Goal: Contribute content: Add original content to the website for others to see

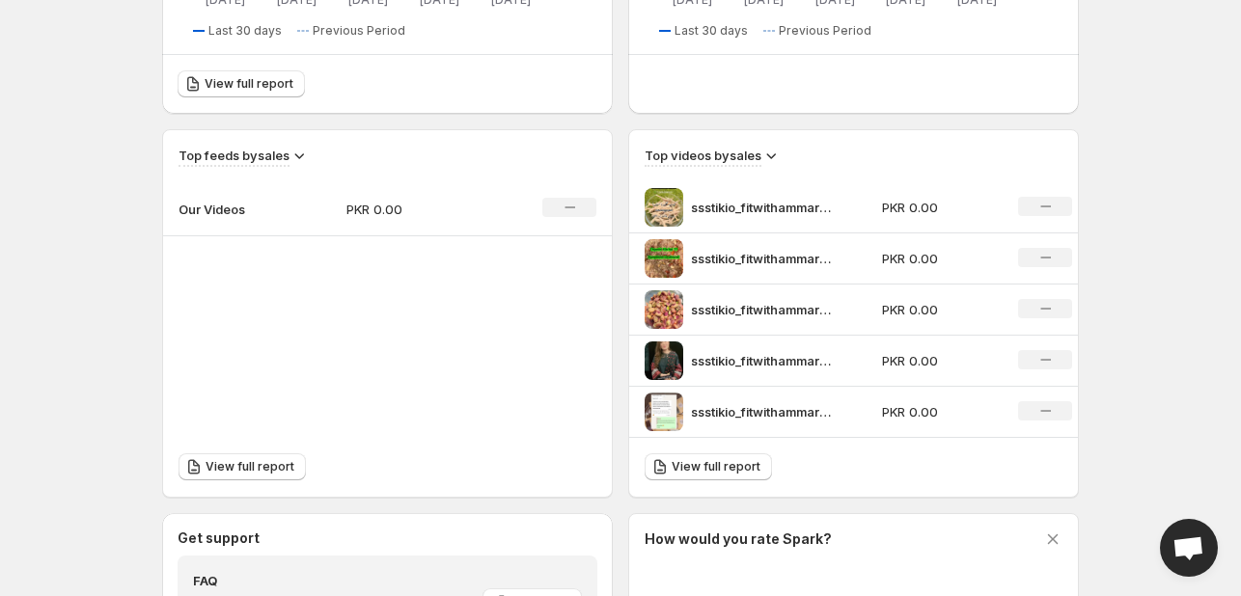
scroll to position [579, 0]
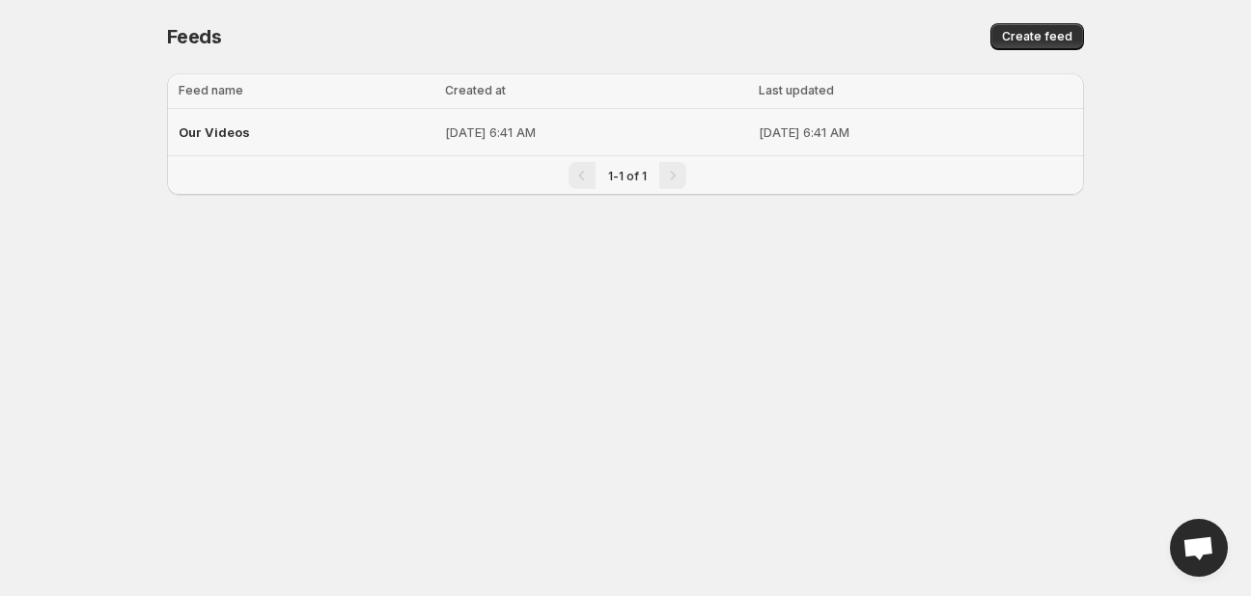
click at [531, 133] on p "[DATE] 6:41 AM" at bounding box center [596, 132] width 302 height 19
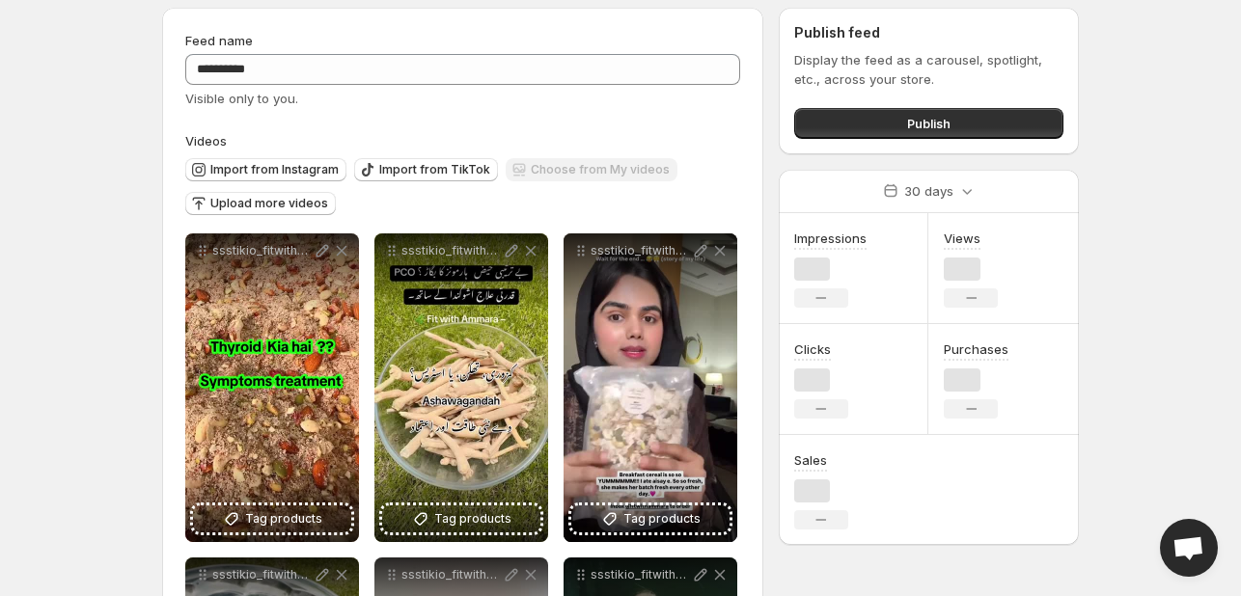
scroll to position [96, 0]
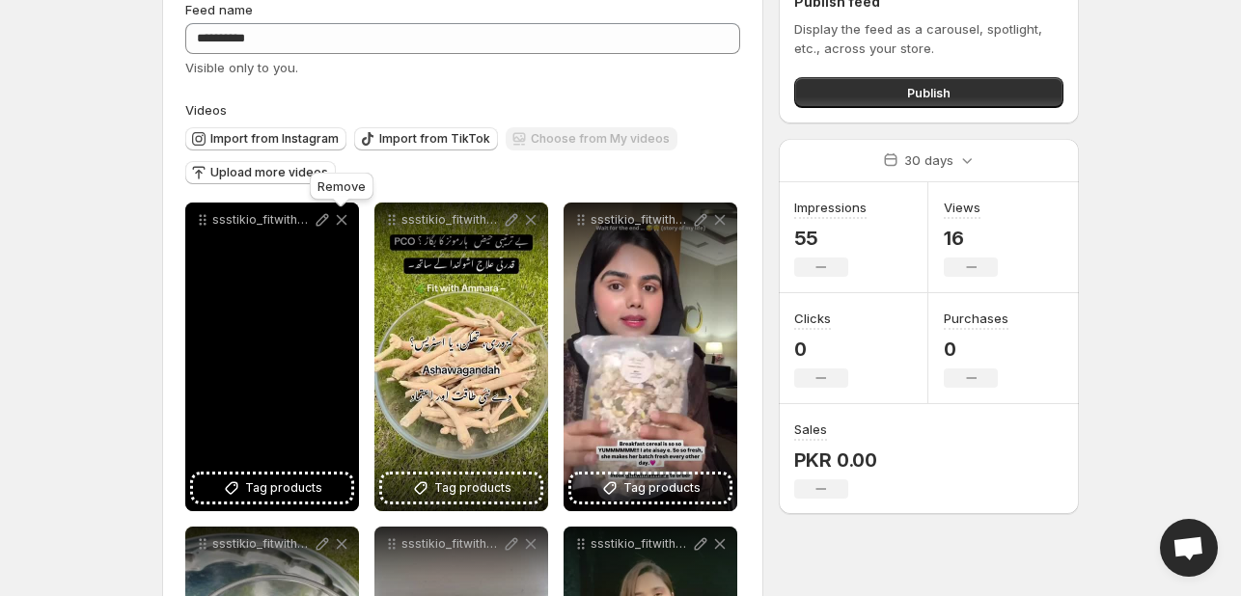
click at [340, 226] on icon at bounding box center [341, 219] width 19 height 19
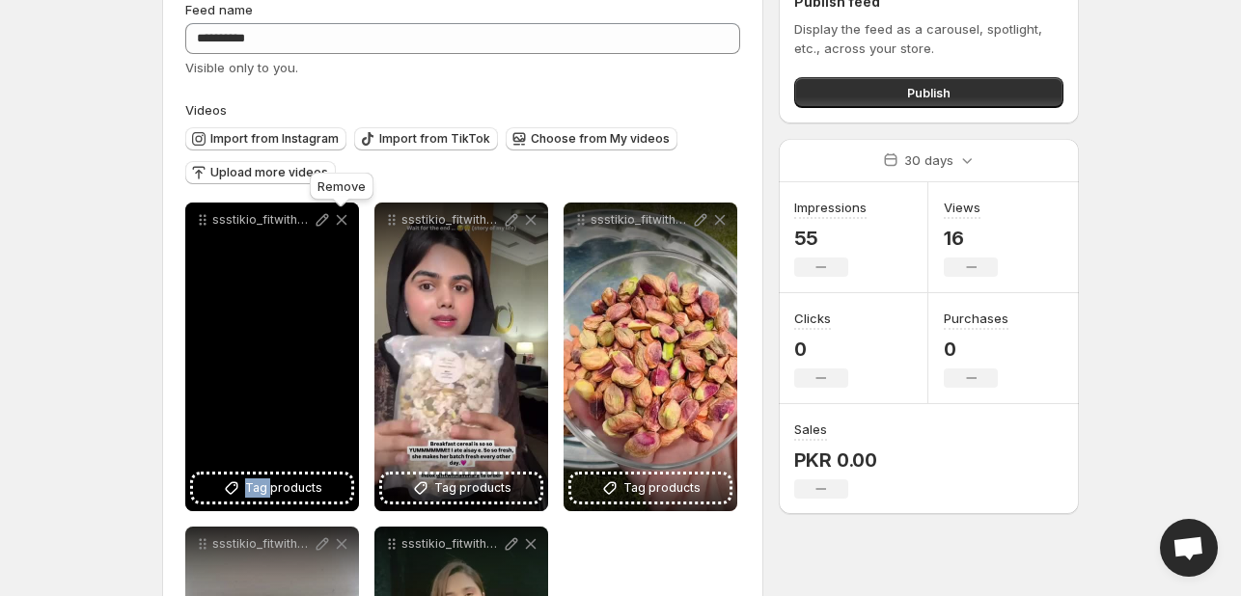
click at [340, 226] on icon at bounding box center [341, 219] width 19 height 19
click at [521, 226] on icon at bounding box center [530, 219] width 19 height 19
click at [340, 195] on div "Import from Instagram Import from TikTok Choose from My videos Upload more vide…" at bounding box center [462, 157] width 555 height 75
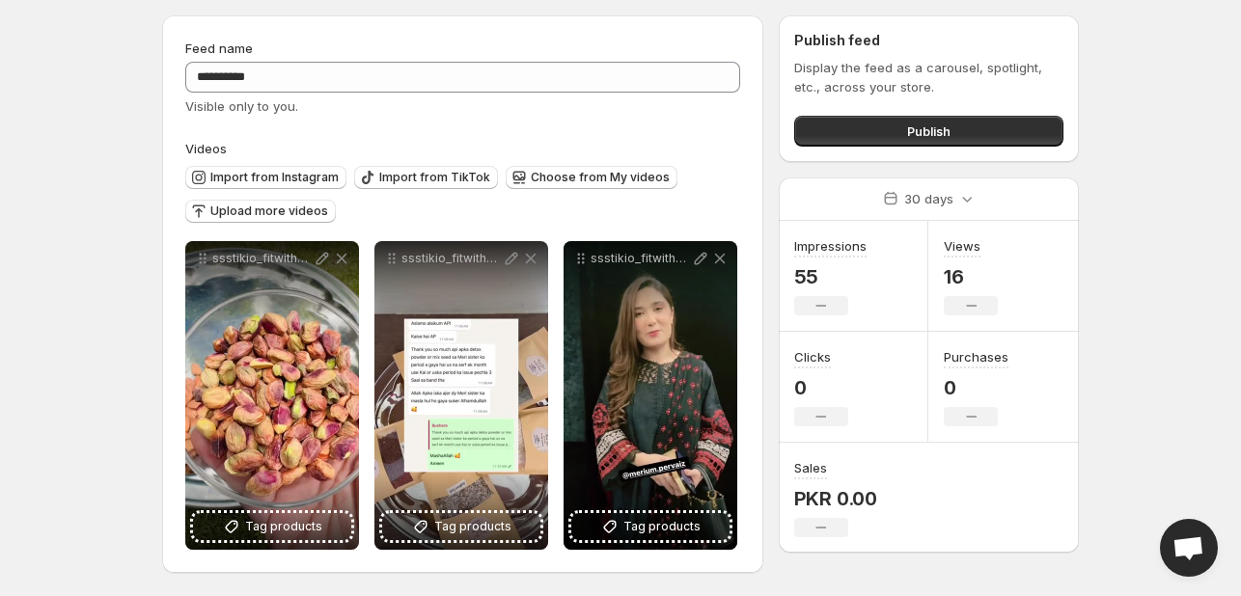
scroll to position [59, 0]
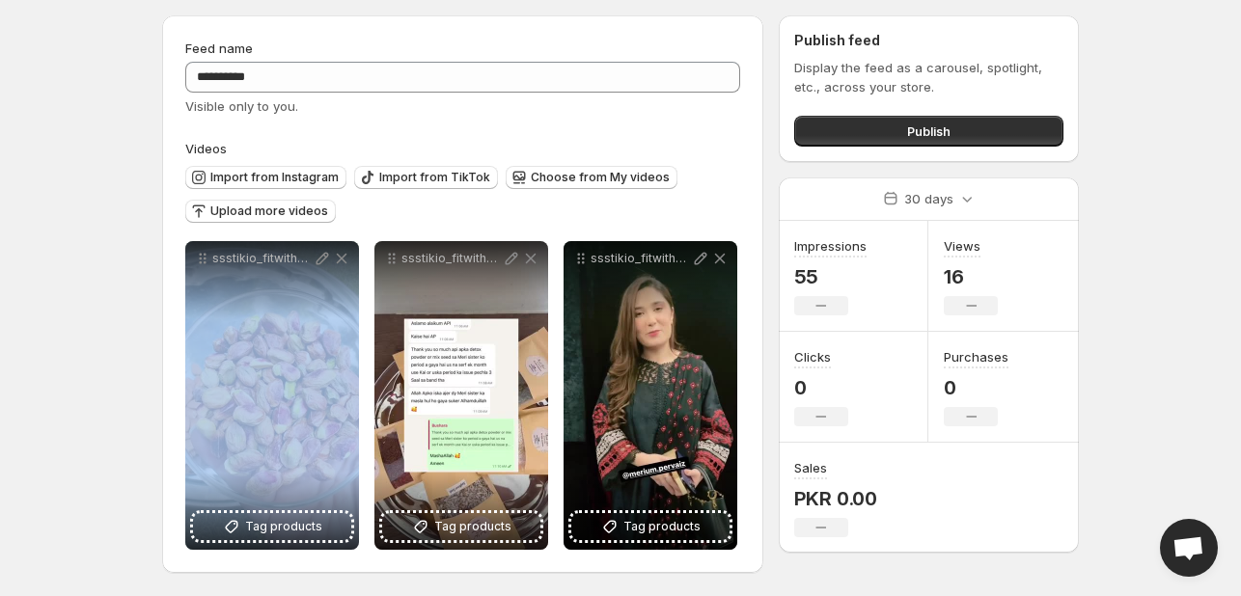
click at [347, 252] on icon at bounding box center [341, 258] width 19 height 19
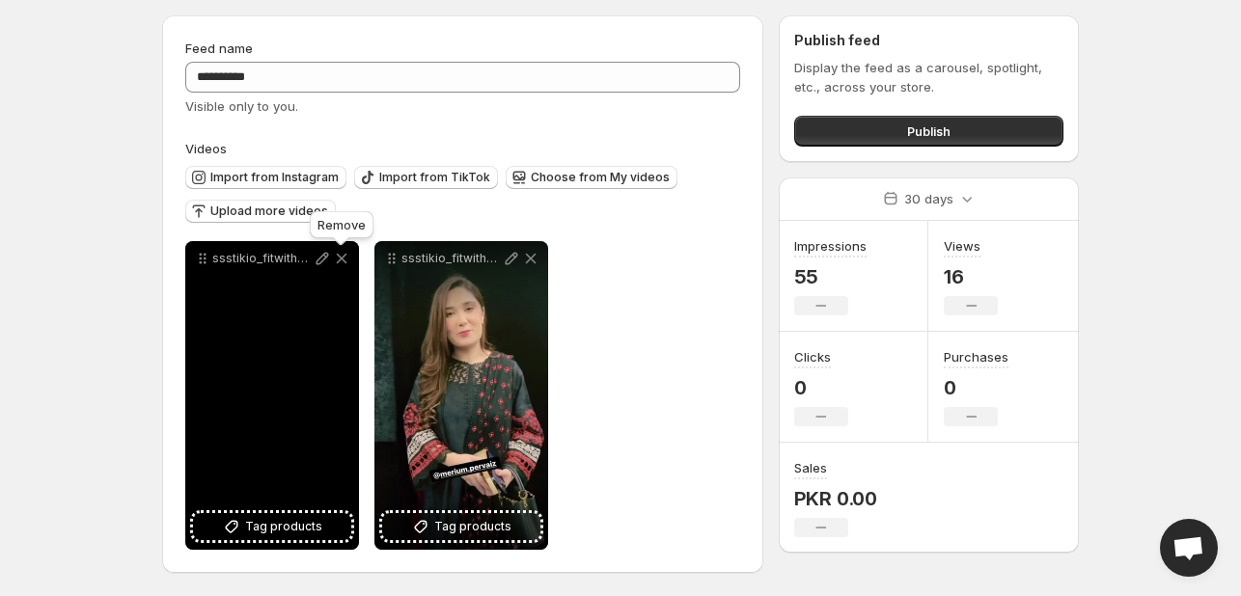
click at [341, 262] on icon at bounding box center [341, 258] width 19 height 19
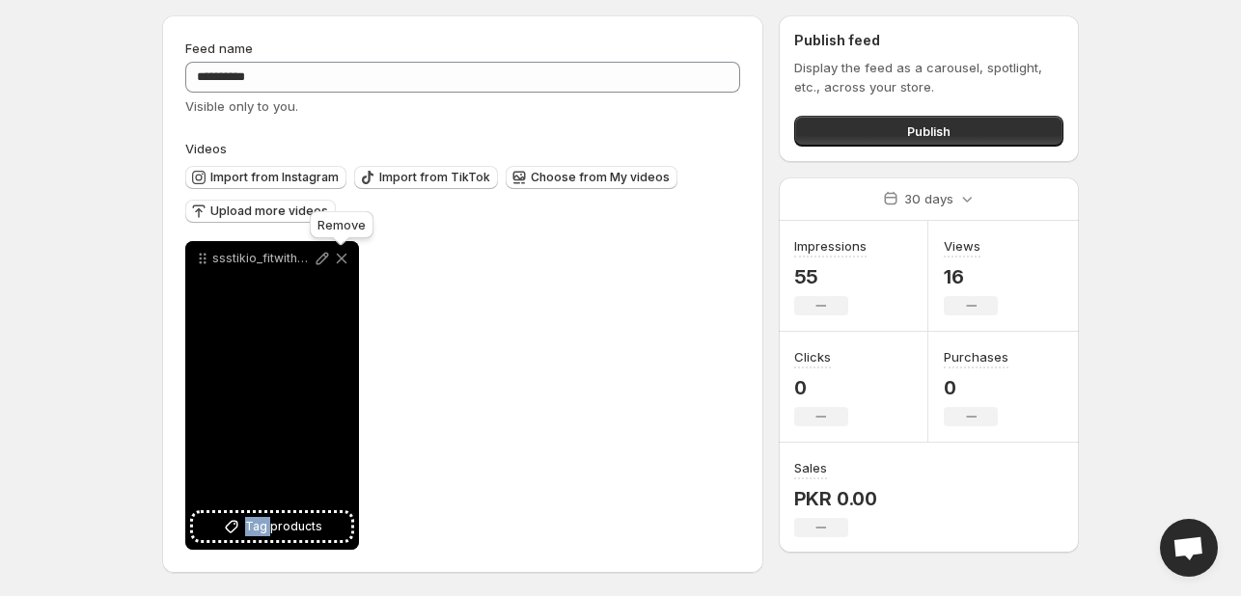
click at [341, 262] on icon at bounding box center [341, 258] width 19 height 19
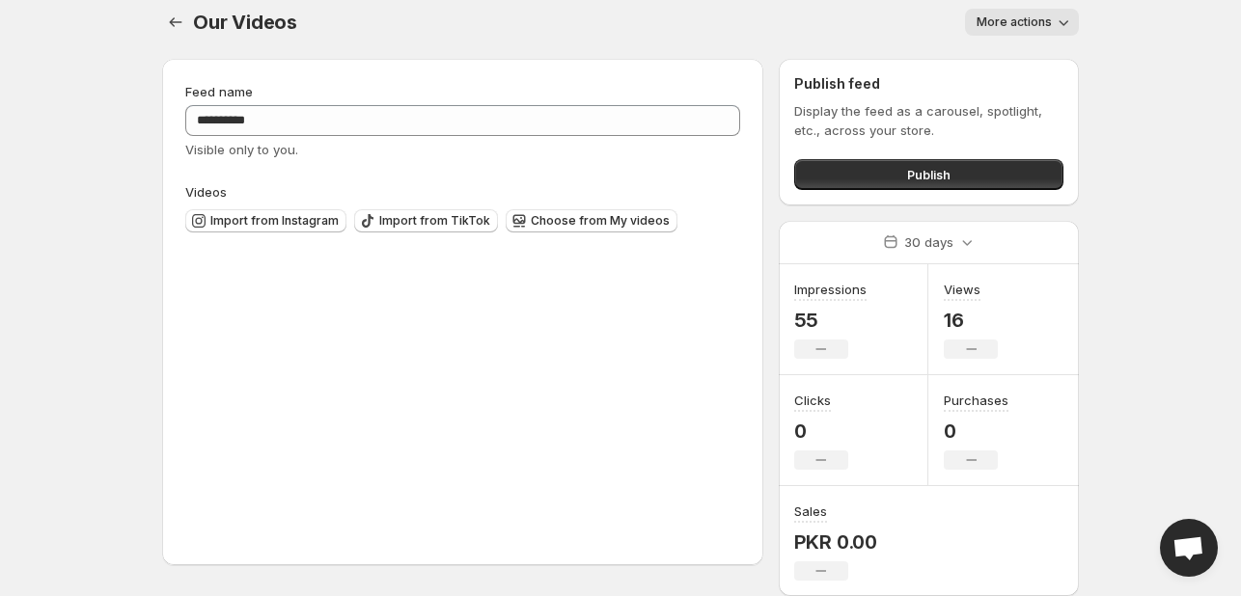
scroll to position [13, 0]
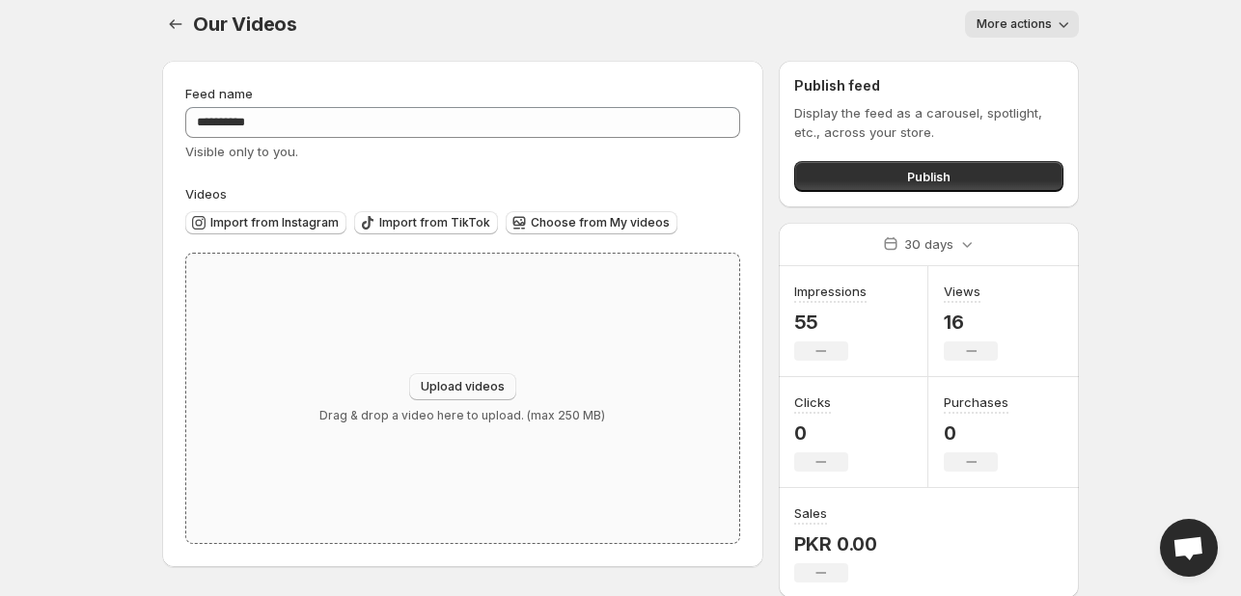
click at [475, 375] on button "Upload videos" at bounding box center [462, 386] width 107 height 27
type input "**********"
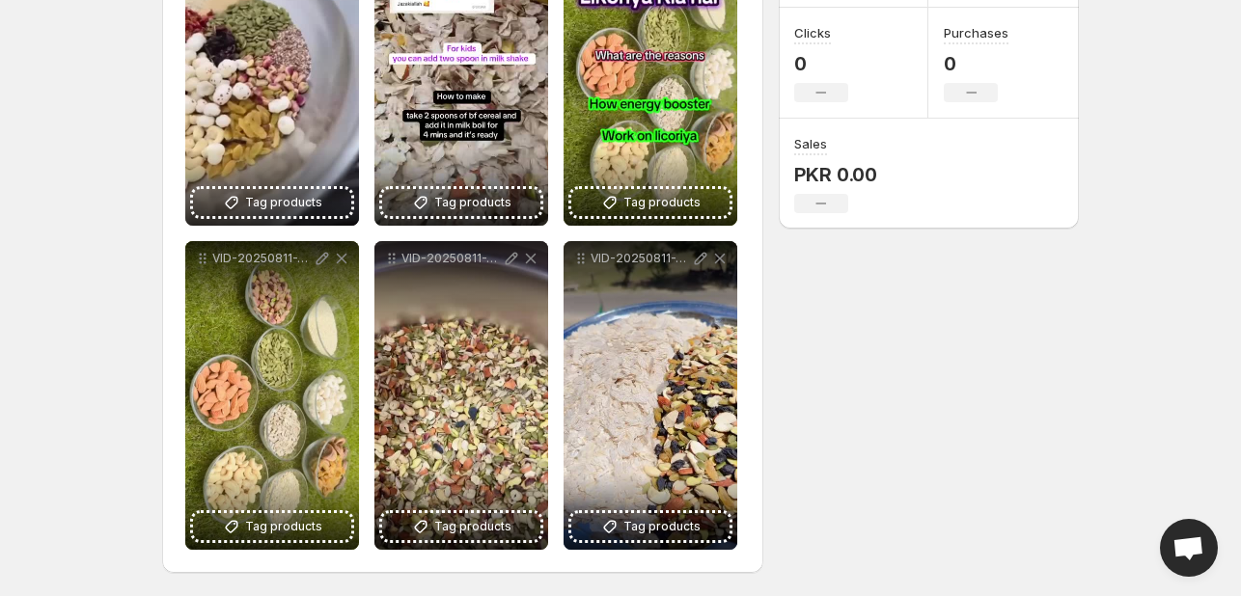
scroll to position [0, 0]
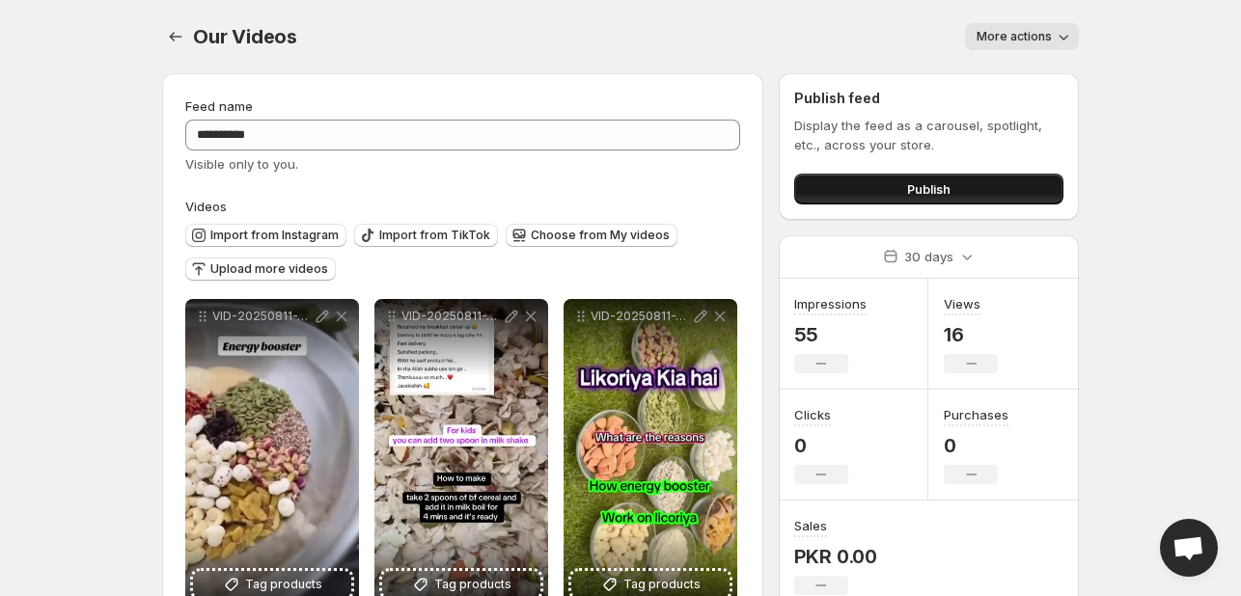
click at [879, 198] on button "Publish" at bounding box center [928, 189] width 269 height 31
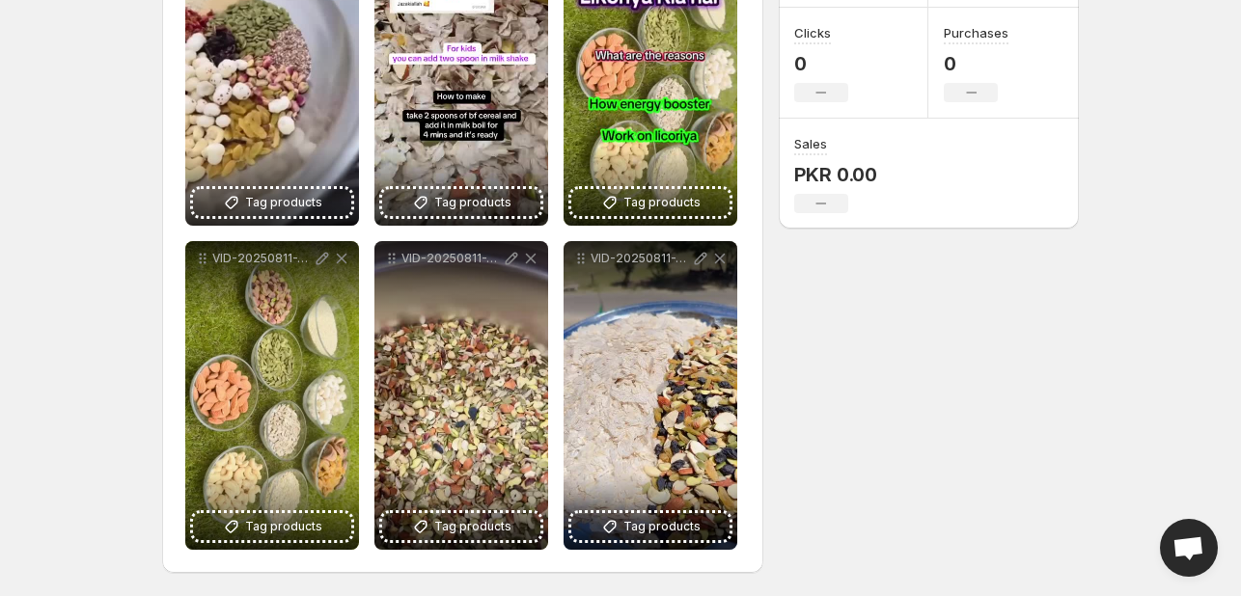
scroll to position [94, 0]
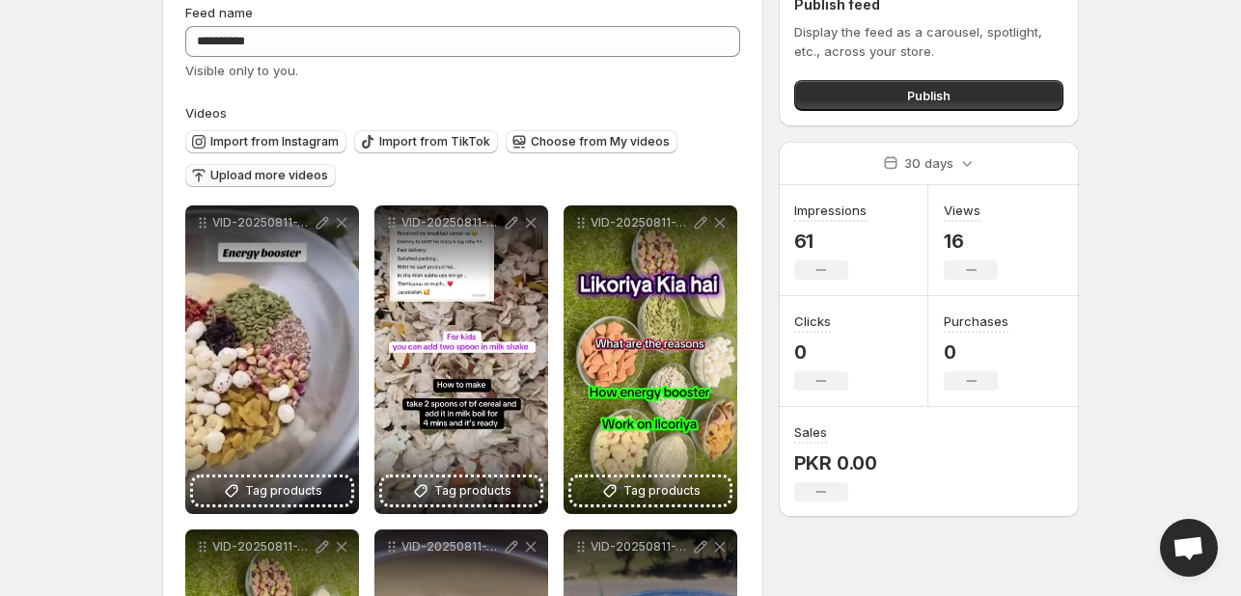
click at [289, 170] on span "Upload more videos" at bounding box center [269, 175] width 118 height 15
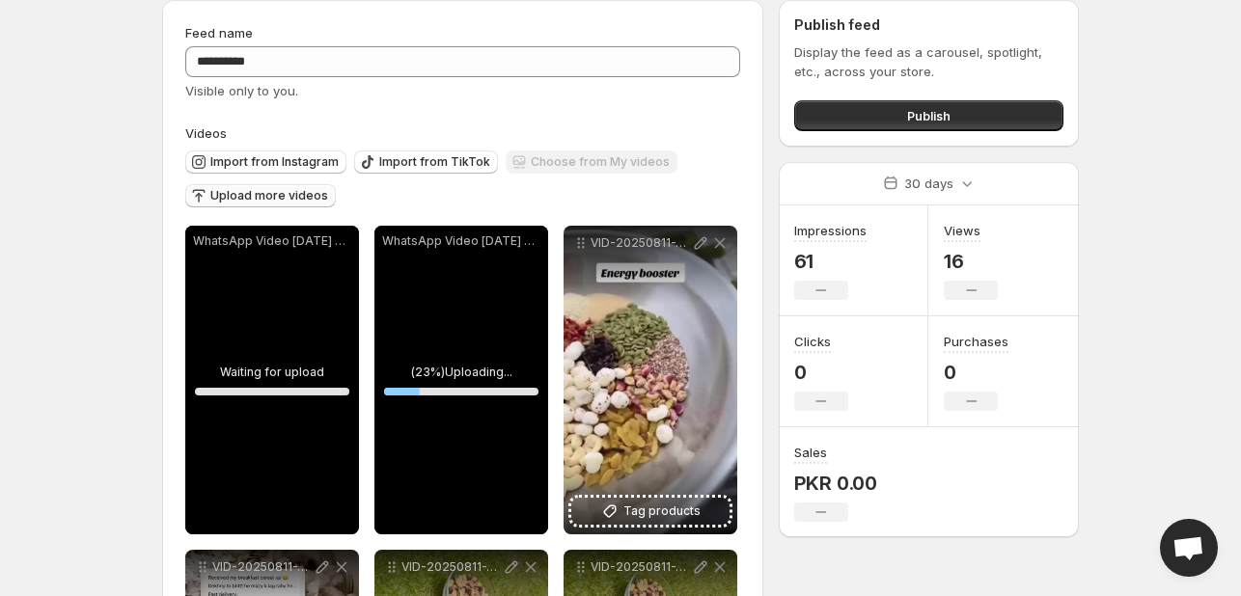
scroll to position [0, 0]
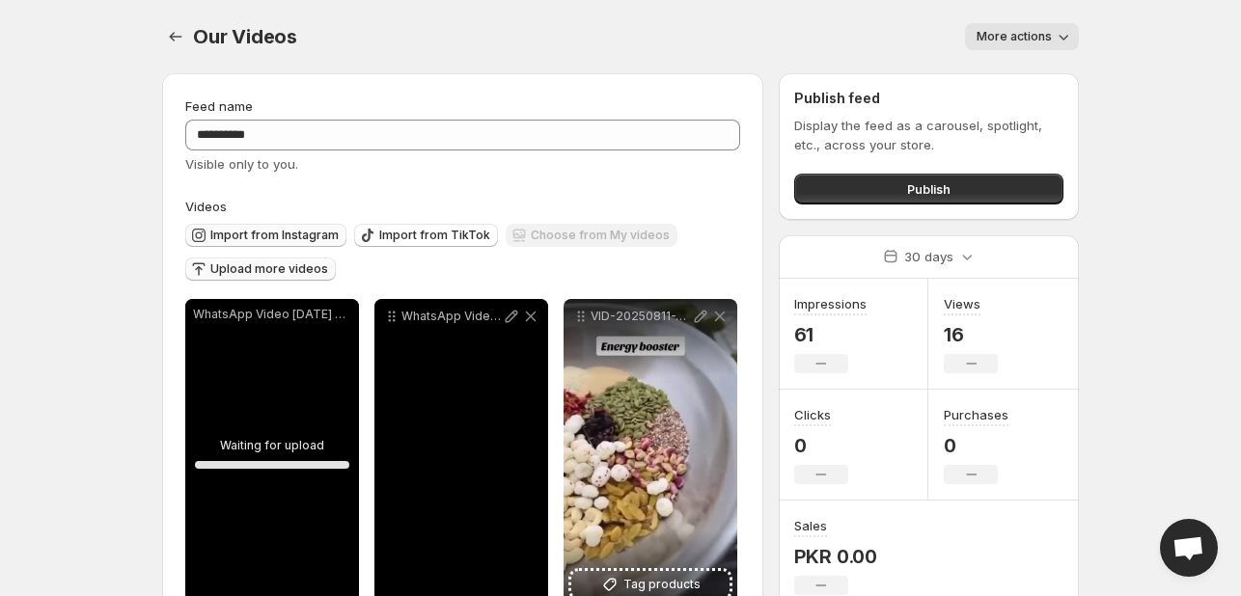
click at [312, 233] on span "Import from Instagram" at bounding box center [274, 235] width 128 height 15
